Goal: Find specific page/section: Find specific page/section

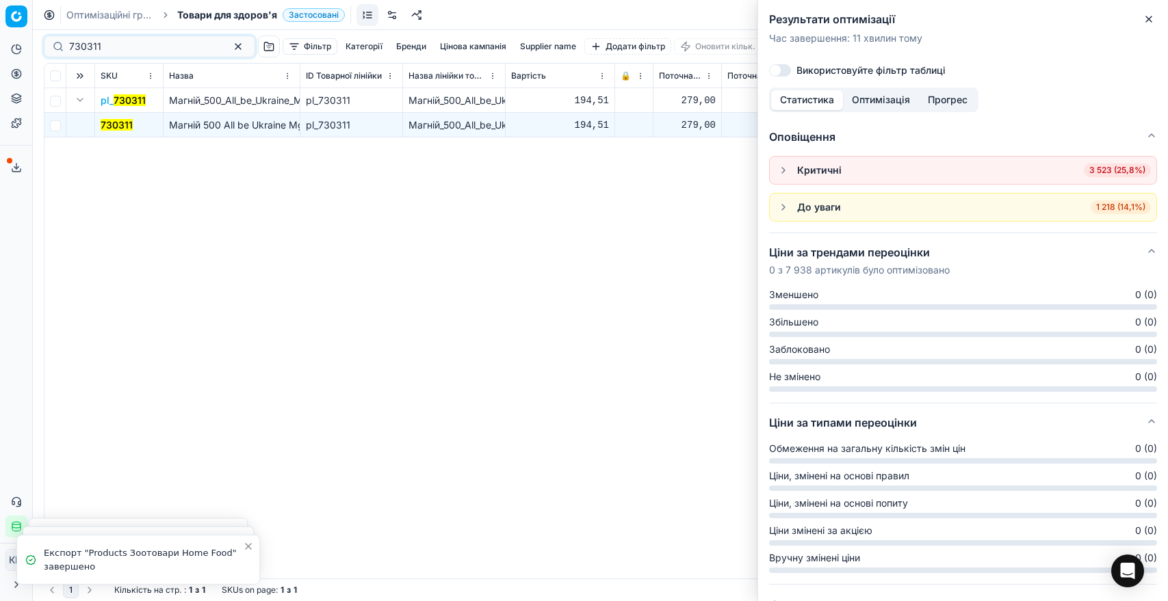
click at [68, 42] on div "730311" at bounding box center [149, 47] width 211 height 22
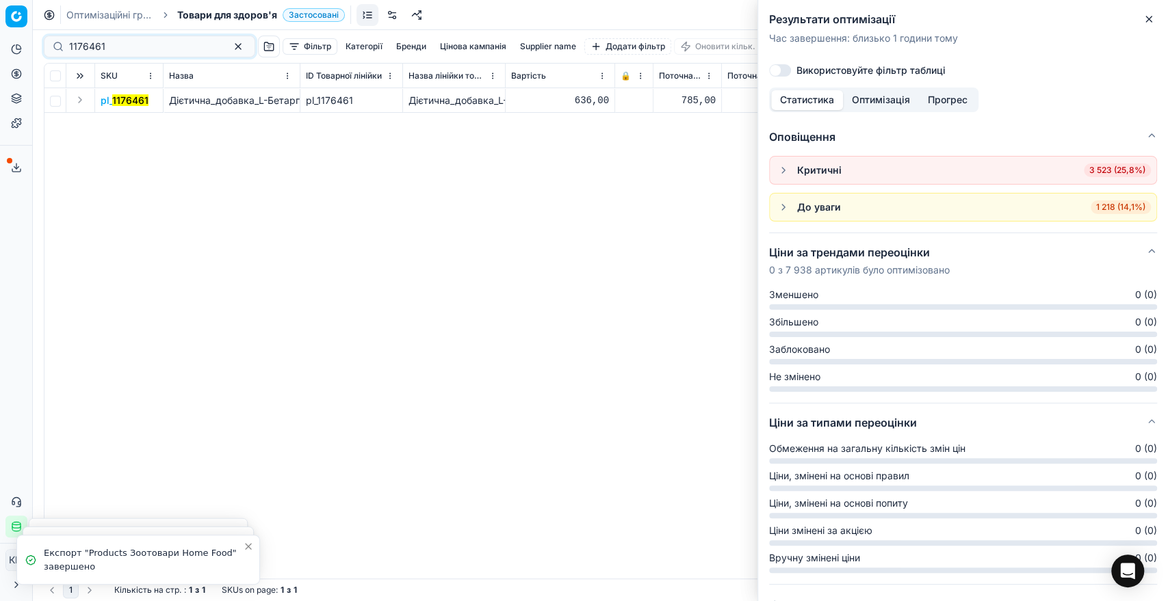
click at [80, 99] on button "Expand" at bounding box center [80, 100] width 16 height 16
click at [104, 120] on mark "1176461" at bounding box center [119, 125] width 36 height 12
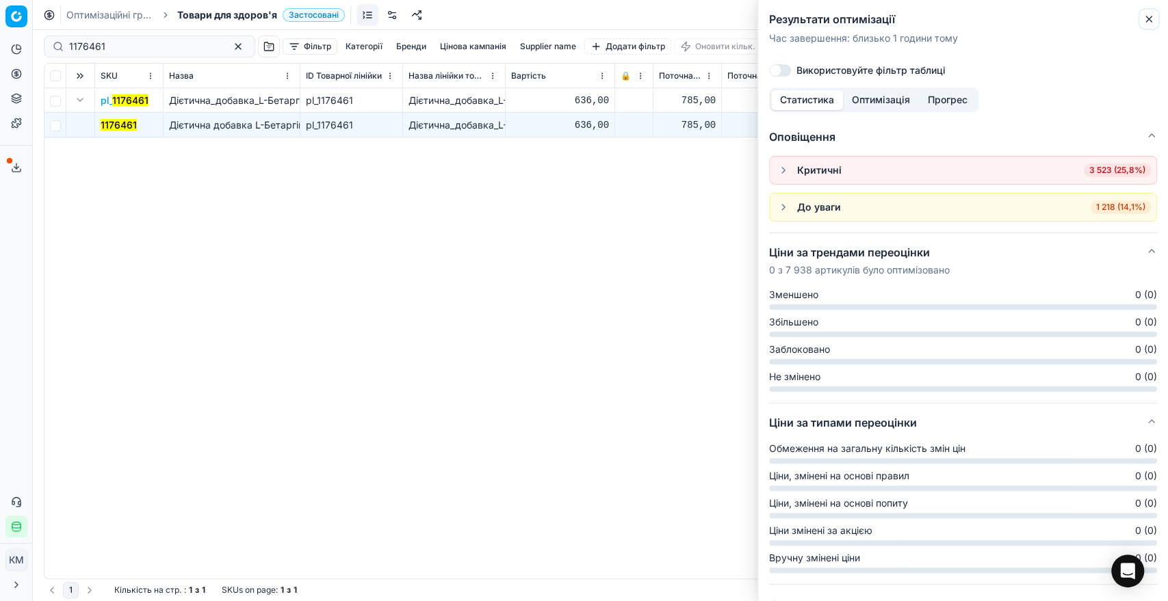
click at [1148, 16] on icon "button" at bounding box center [1148, 19] width 11 height 11
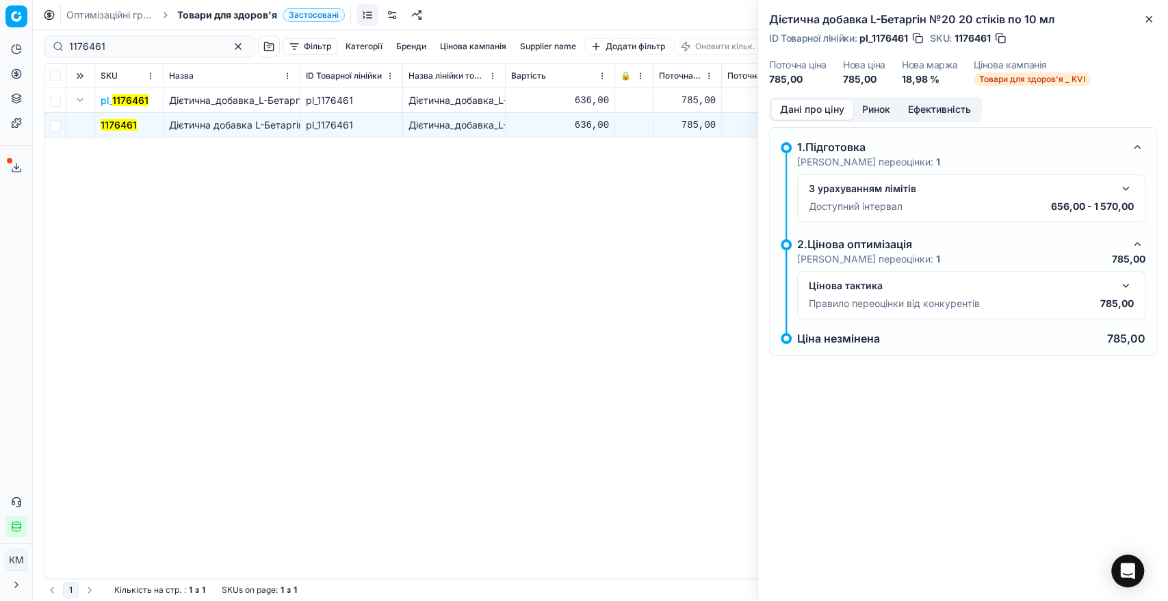
click at [1121, 280] on button "button" at bounding box center [1125, 286] width 16 height 16
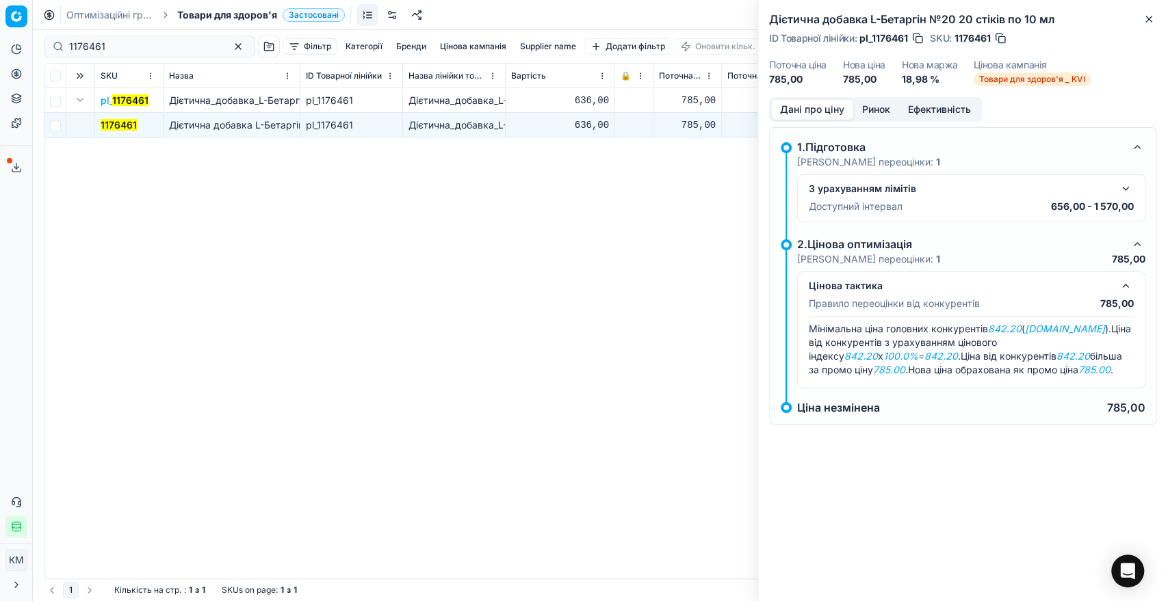
drag, startPoint x: 102, startPoint y: 37, endPoint x: 66, endPoint y: 37, distance: 36.3
click at [66, 37] on div "1176461" at bounding box center [149, 47] width 211 height 22
drag, startPoint x: 115, startPoint y: 44, endPoint x: 53, endPoint y: 33, distance: 63.3
click at [53, 33] on div "1176461 Фільтр Категорії Бренди Цінова кампанія Supplier name Додати фільтр Оно…" at bounding box center [600, 46] width 1113 height 33
paste input "829312"
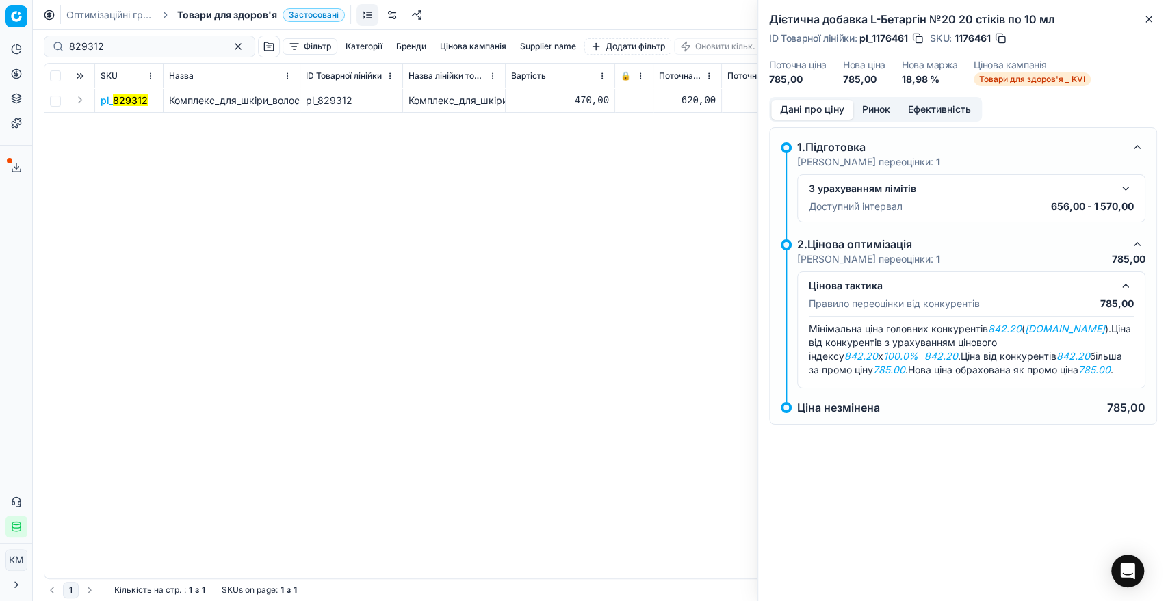
click at [75, 103] on button "Expand" at bounding box center [80, 100] width 16 height 16
click at [120, 119] on mark "829312" at bounding box center [118, 125] width 35 height 12
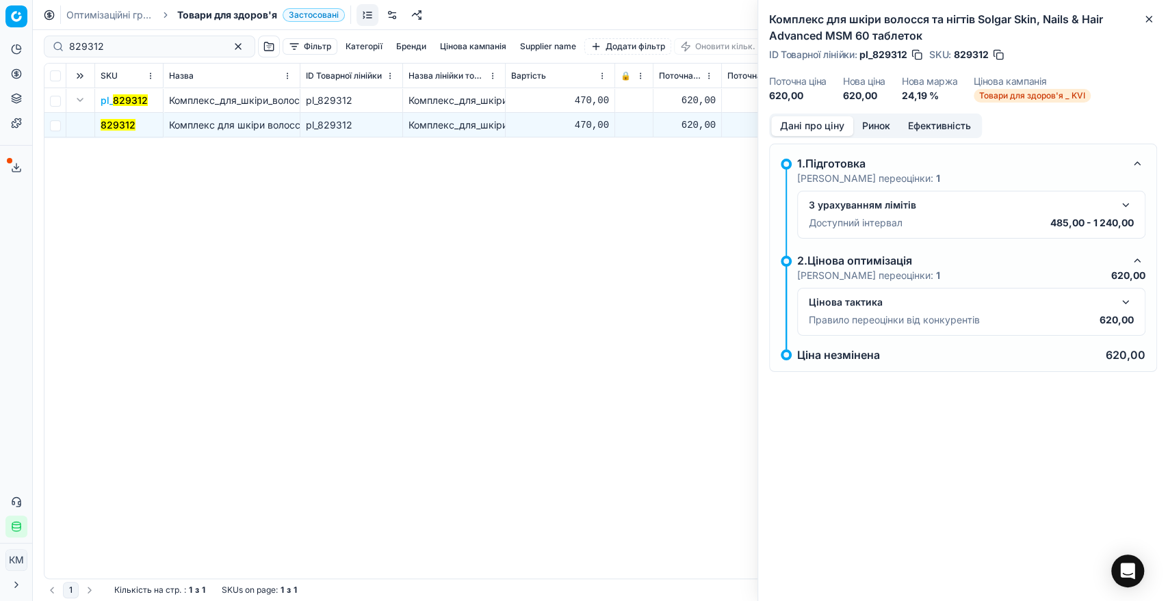
click at [1124, 295] on button "button" at bounding box center [1125, 302] width 16 height 16
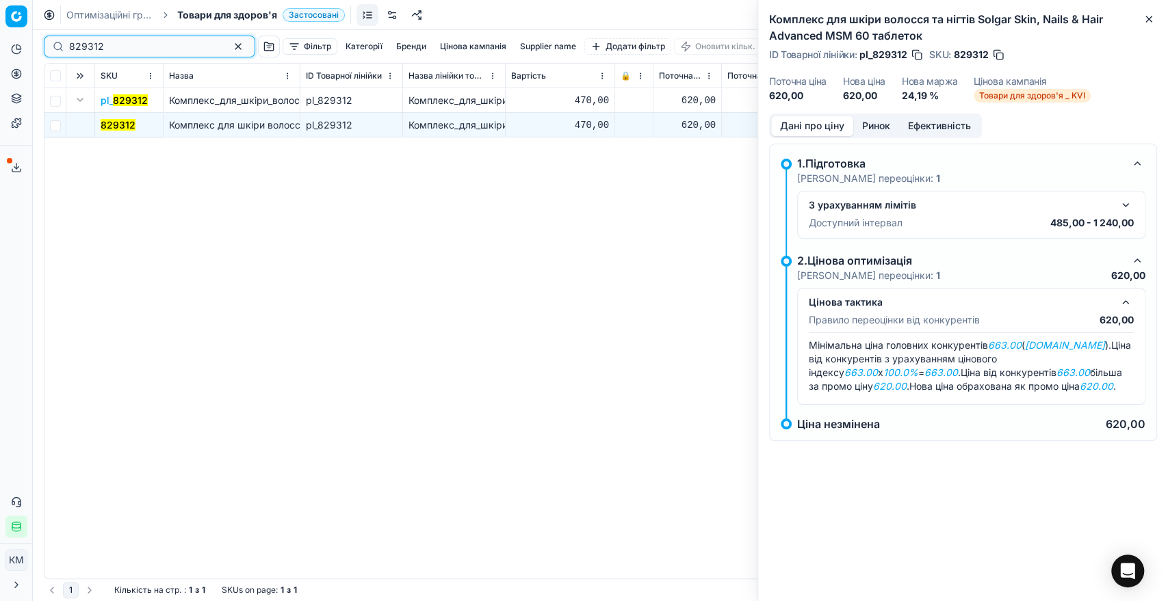
drag, startPoint x: 100, startPoint y: 42, endPoint x: 49, endPoint y: 37, distance: 50.9
click at [49, 37] on div "829312" at bounding box center [149, 47] width 211 height 22
paste input "730311"
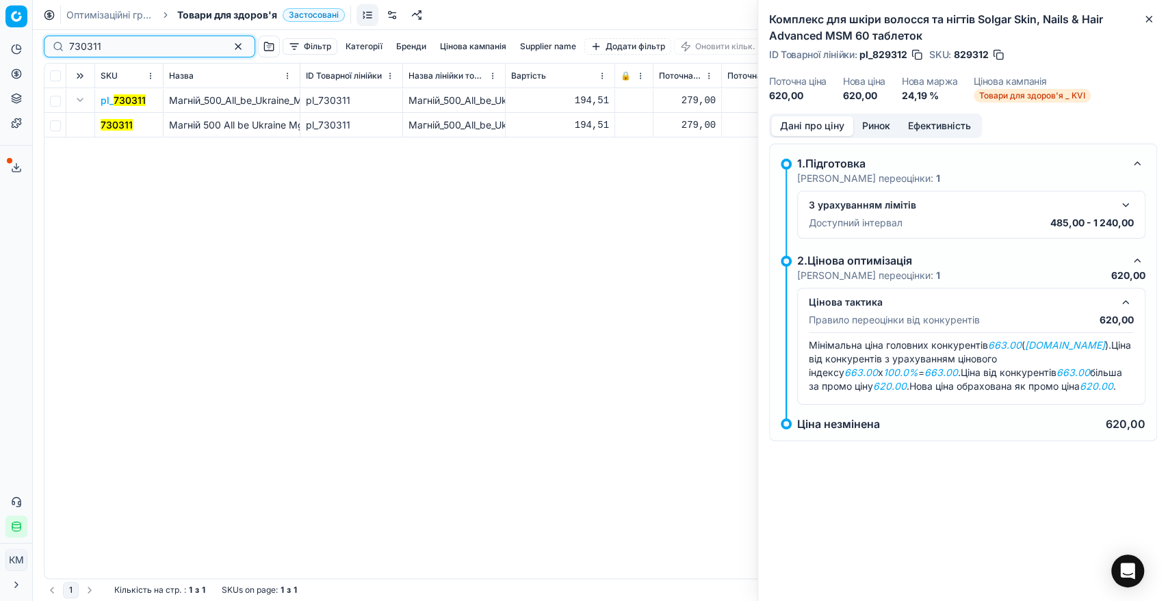
type input "730311"
click at [124, 132] on td "730311" at bounding box center [129, 125] width 68 height 25
click at [118, 119] on mark "730311" at bounding box center [117, 125] width 32 height 12
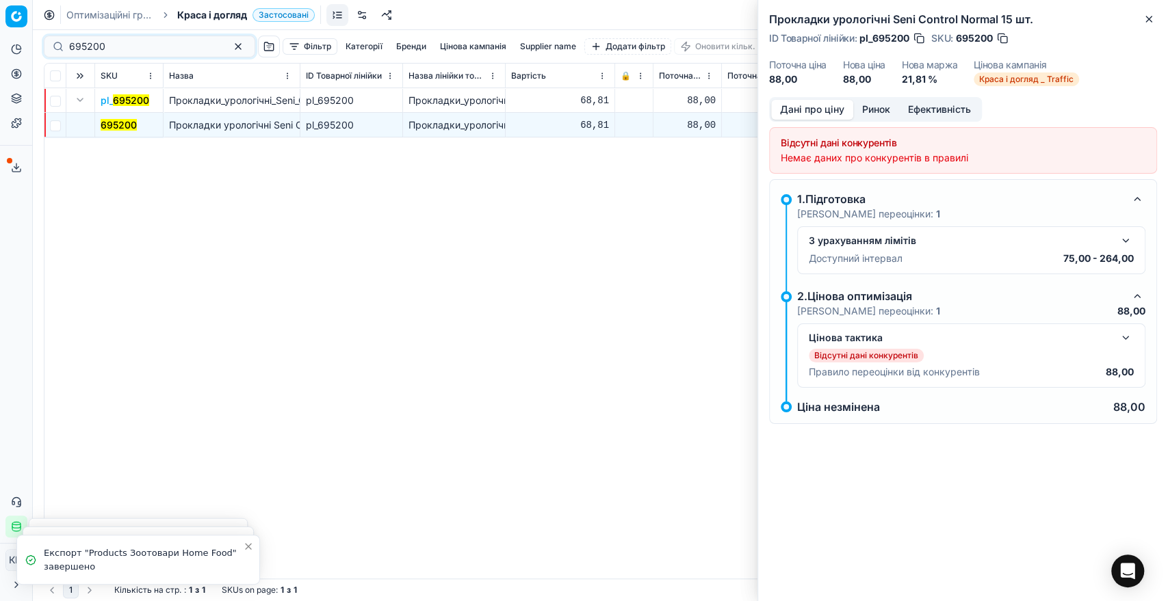
click at [60, 43] on div "695200" at bounding box center [149, 47] width 211 height 22
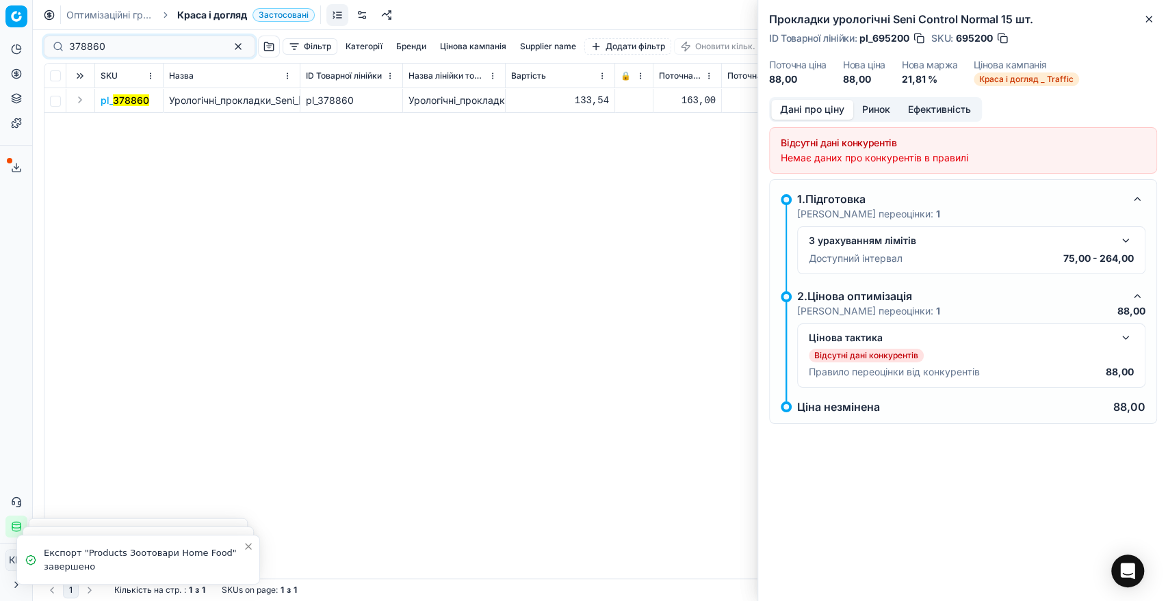
type input "378860"
click at [81, 93] on button "Expand" at bounding box center [80, 100] width 16 height 16
click at [131, 129] on mark "378860" at bounding box center [119, 125] width 36 height 12
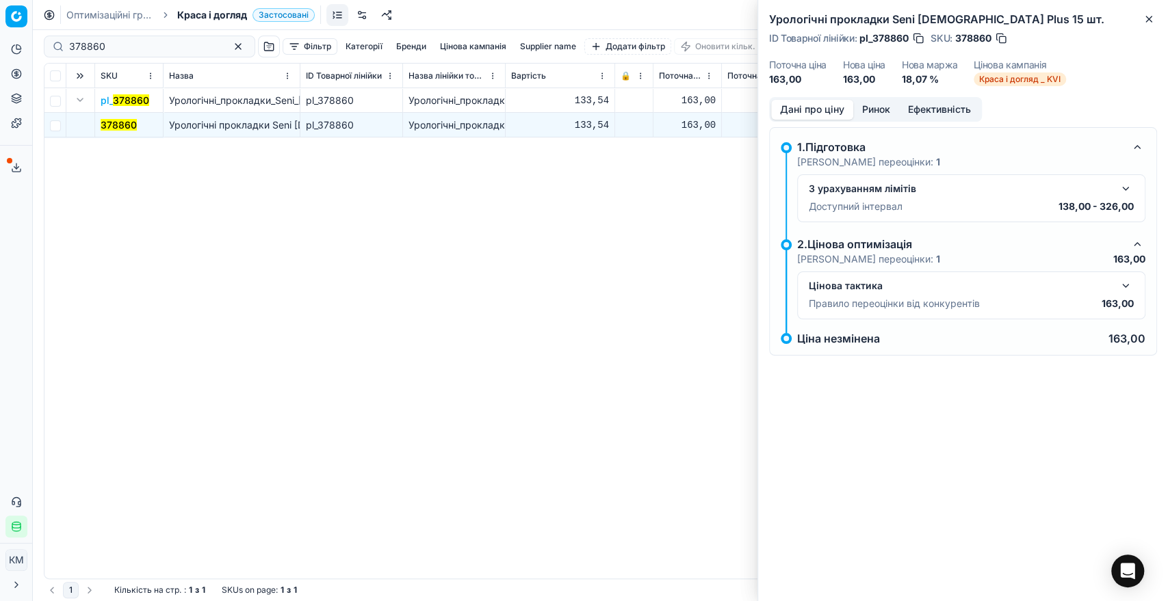
click at [1129, 285] on button "button" at bounding box center [1125, 286] width 16 height 16
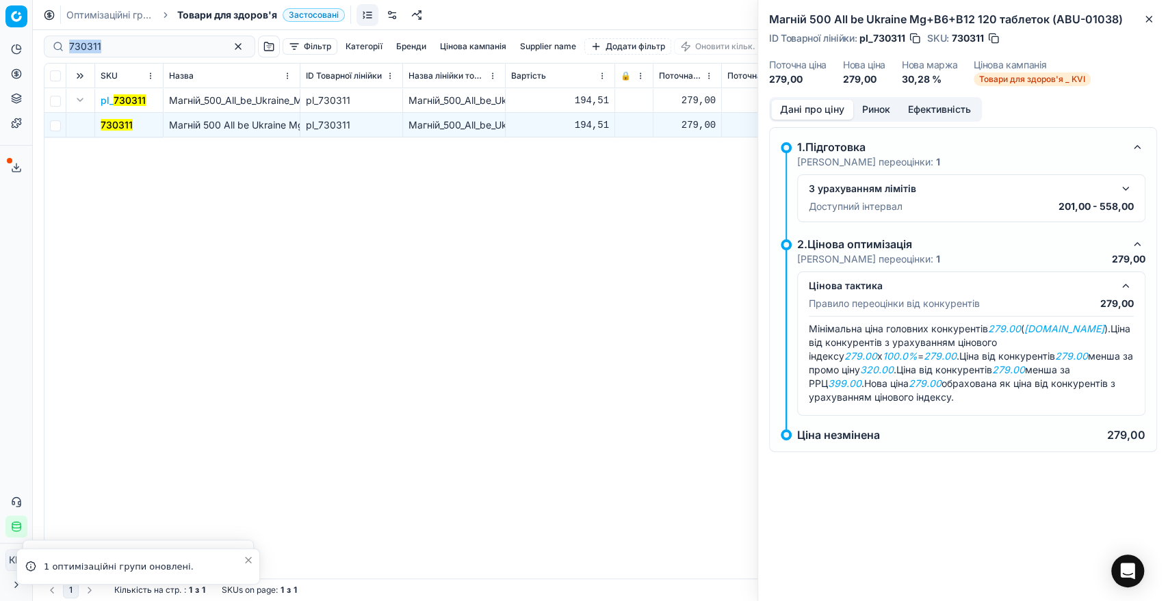
drag, startPoint x: 142, startPoint y: 38, endPoint x: 70, endPoint y: 44, distance: 72.8
click at [70, 44] on div "730311" at bounding box center [149, 47] width 211 height 22
paste input "829320"
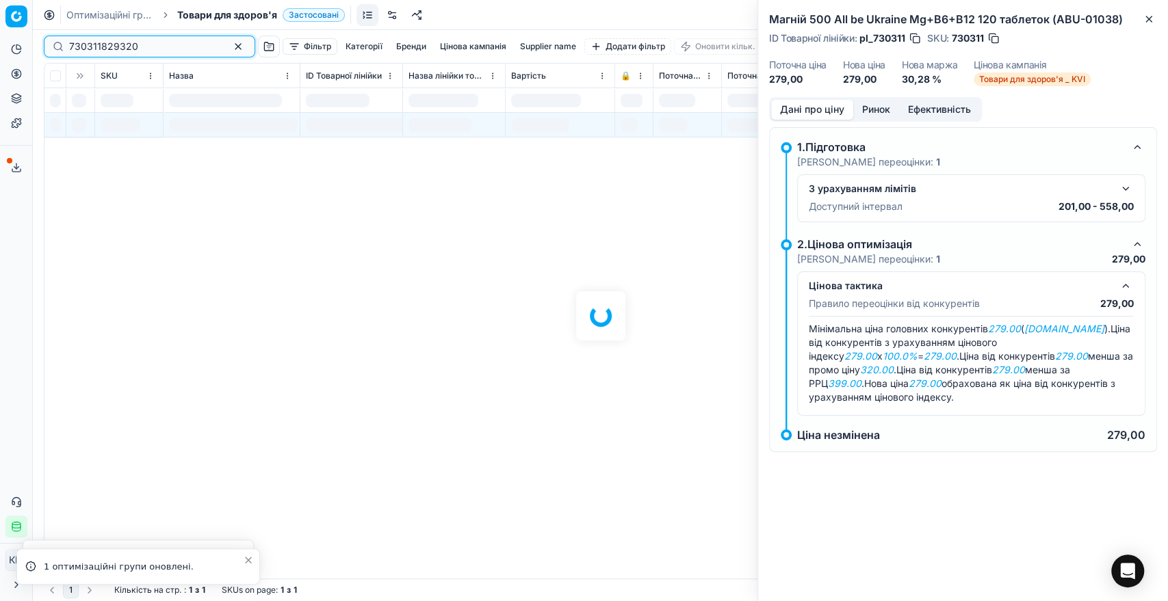
drag, startPoint x: 138, startPoint y: 49, endPoint x: 71, endPoint y: 44, distance: 67.2
click at [71, 44] on div "730311829320 Фільтр Категорії Бренди Цінова кампанія Supplier name Додати фільт…" at bounding box center [600, 315] width 1135 height 571
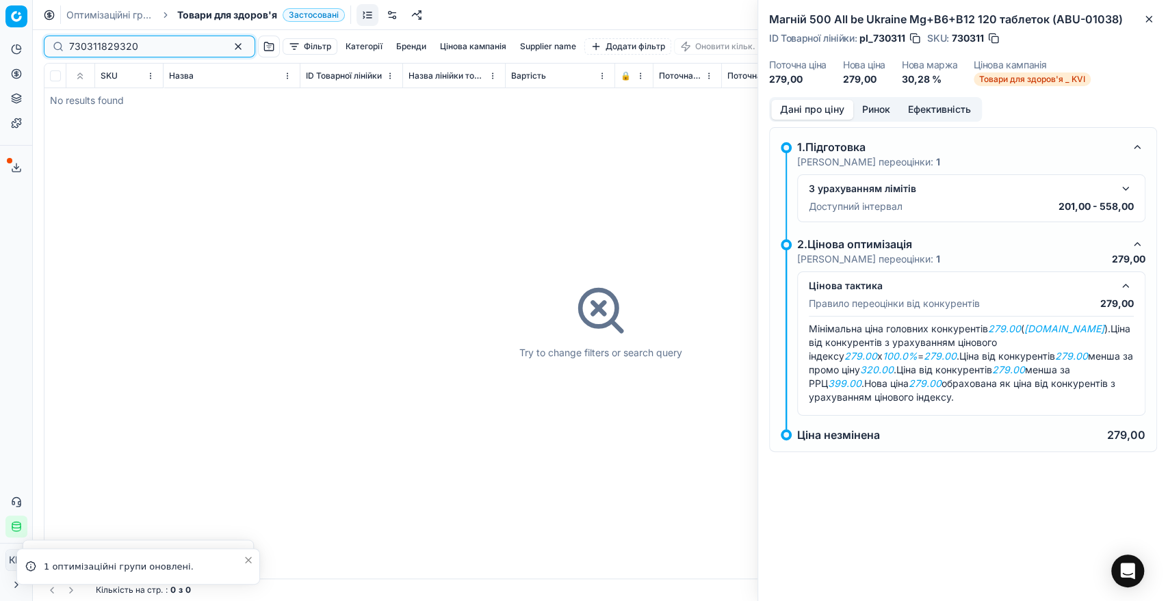
click at [82, 44] on input "730311829320" at bounding box center [144, 47] width 150 height 14
drag, startPoint x: 142, startPoint y: 42, endPoint x: 50, endPoint y: 37, distance: 92.5
click at [50, 37] on div "730311829320" at bounding box center [149, 47] width 211 height 22
type input "829320"
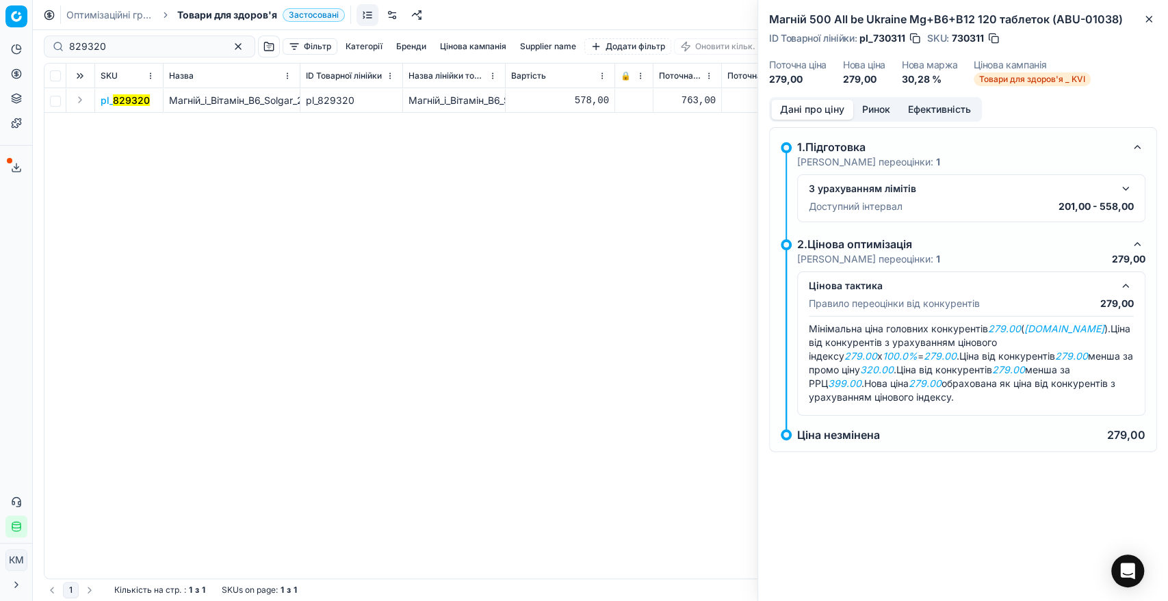
click at [82, 95] on button "Expand" at bounding box center [80, 100] width 16 height 16
click at [113, 120] on mark "829320" at bounding box center [119, 125] width 37 height 12
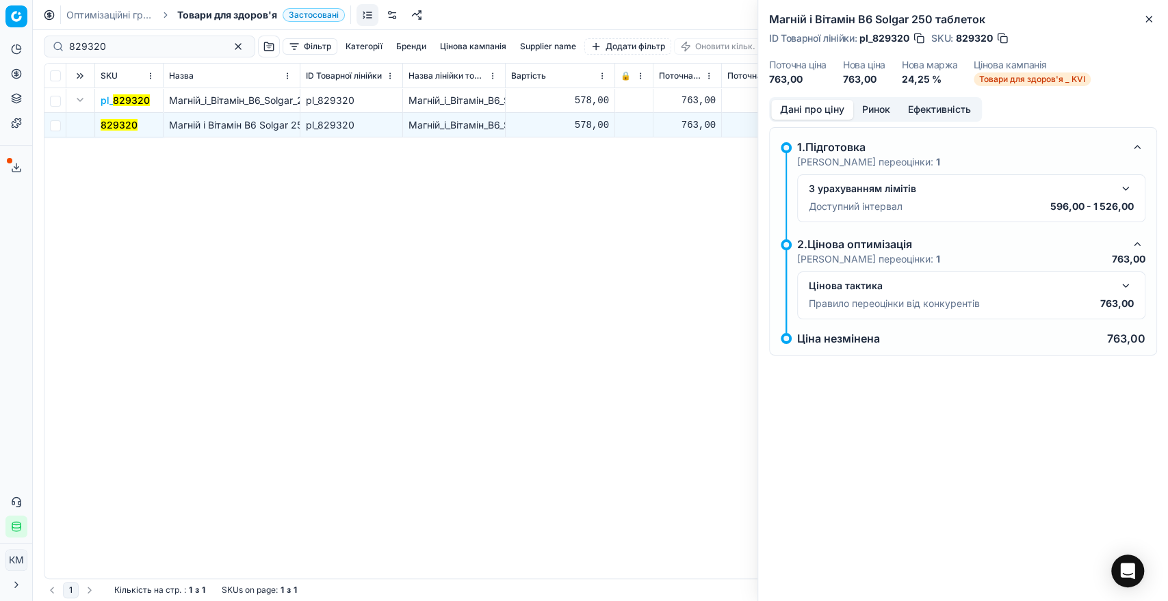
click at [1127, 282] on button "button" at bounding box center [1125, 286] width 16 height 16
